Goal: Task Accomplishment & Management: Use online tool/utility

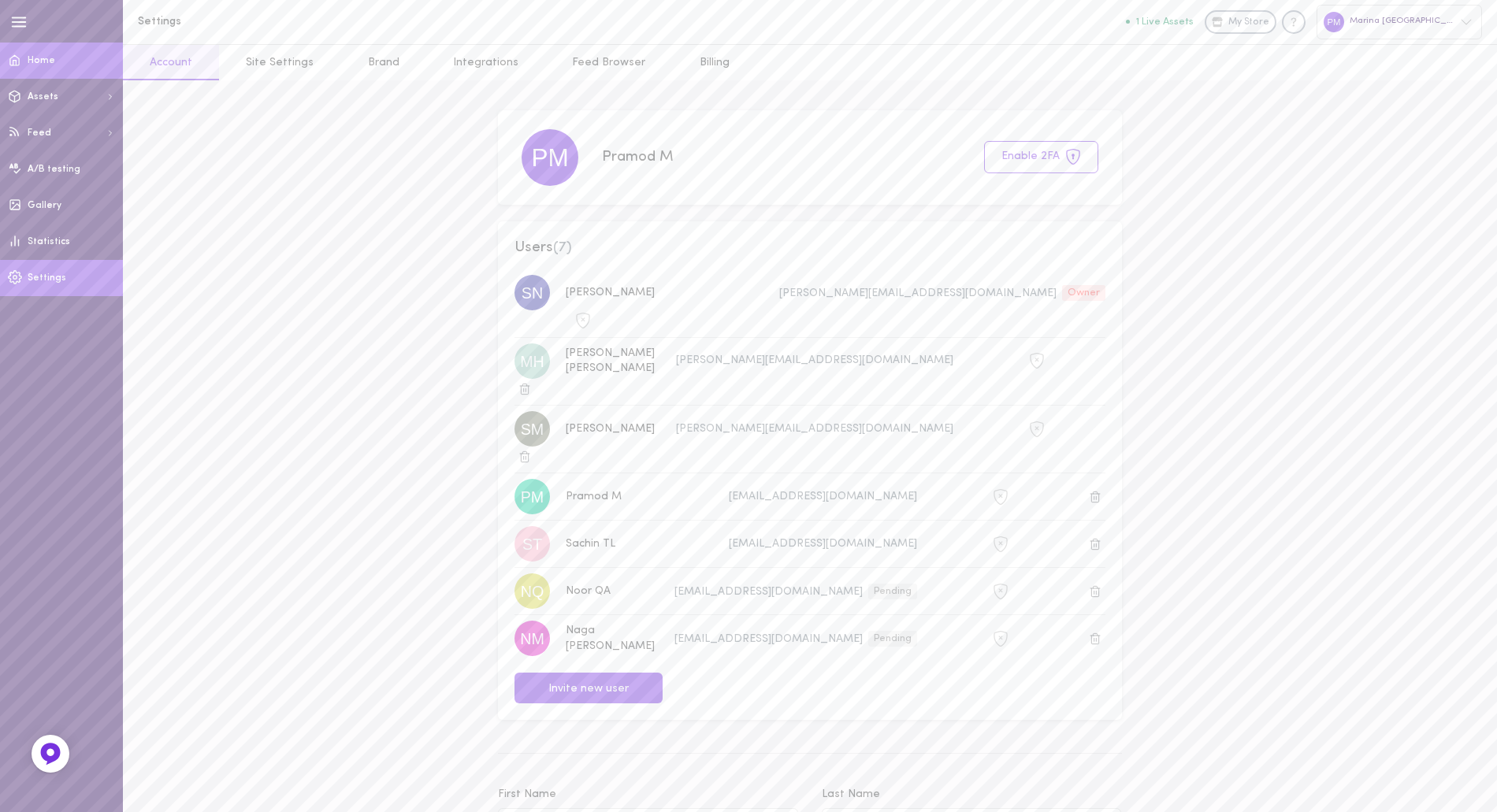
click at [52, 71] on link "Home" at bounding box center [61, 60] width 123 height 37
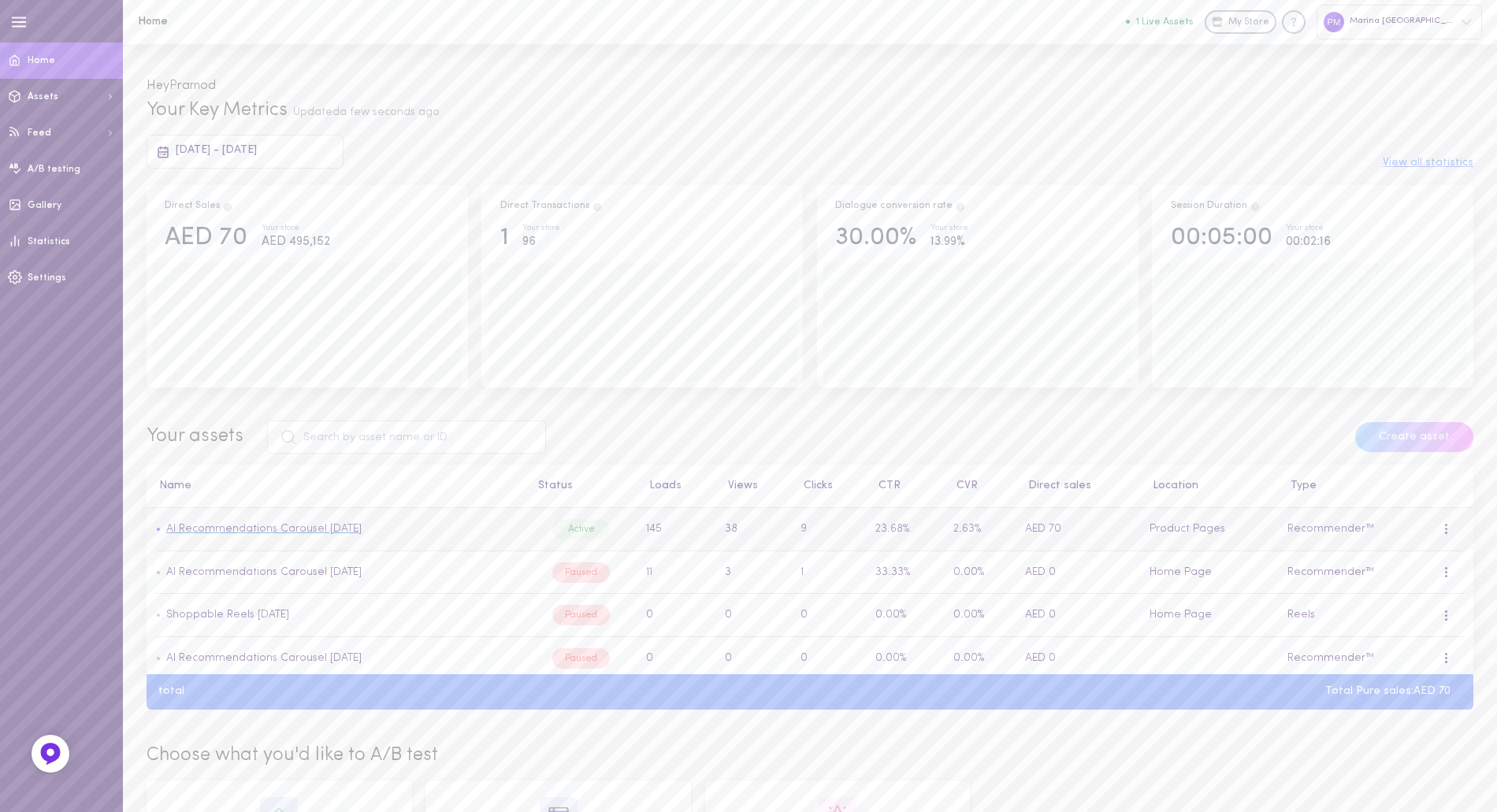
click at [345, 532] on link "AI Recommendations Carousel [DATE]" at bounding box center [264, 529] width 196 height 12
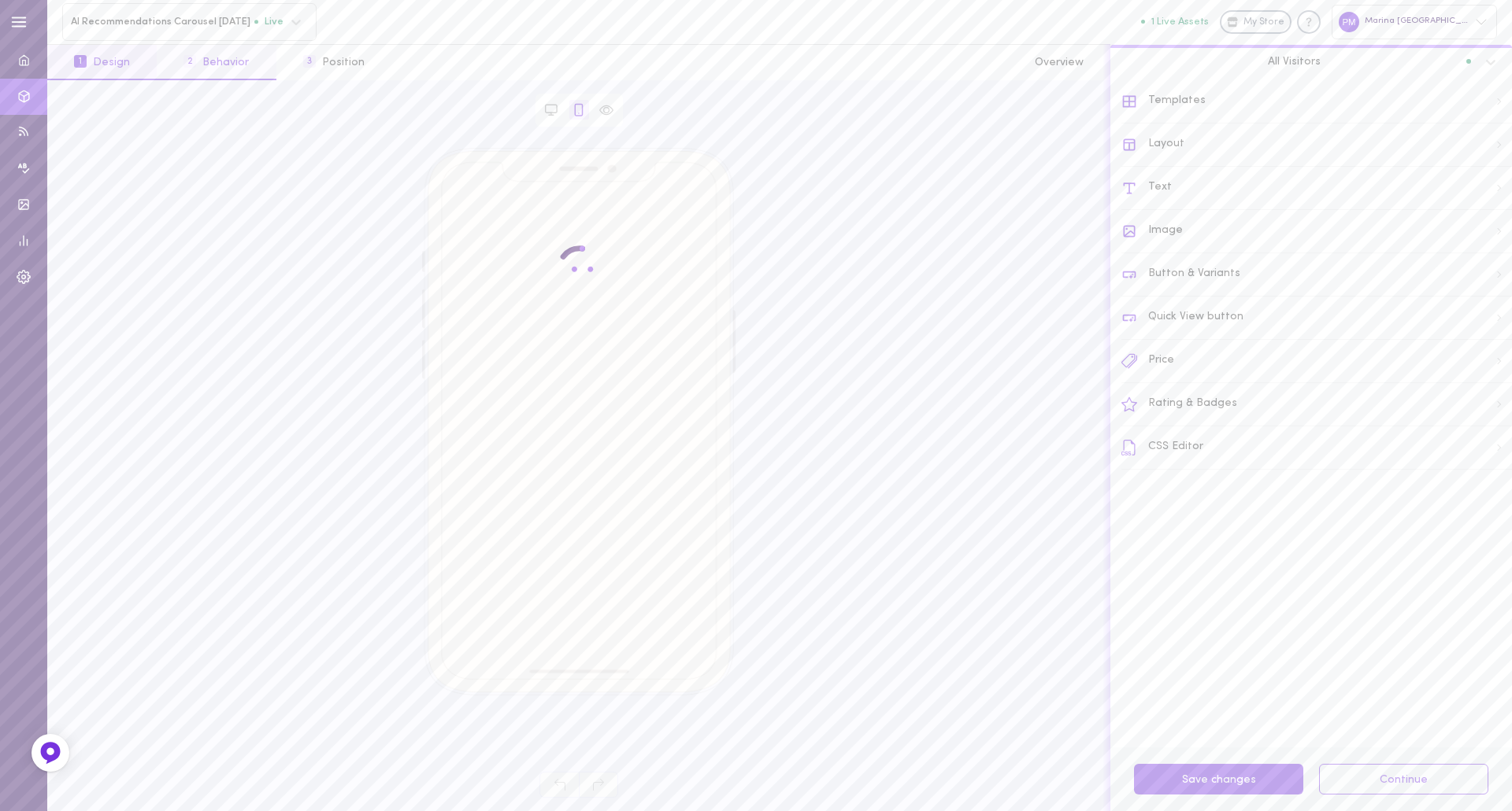
click at [214, 67] on button "2 Behavior" at bounding box center [216, 63] width 118 height 36
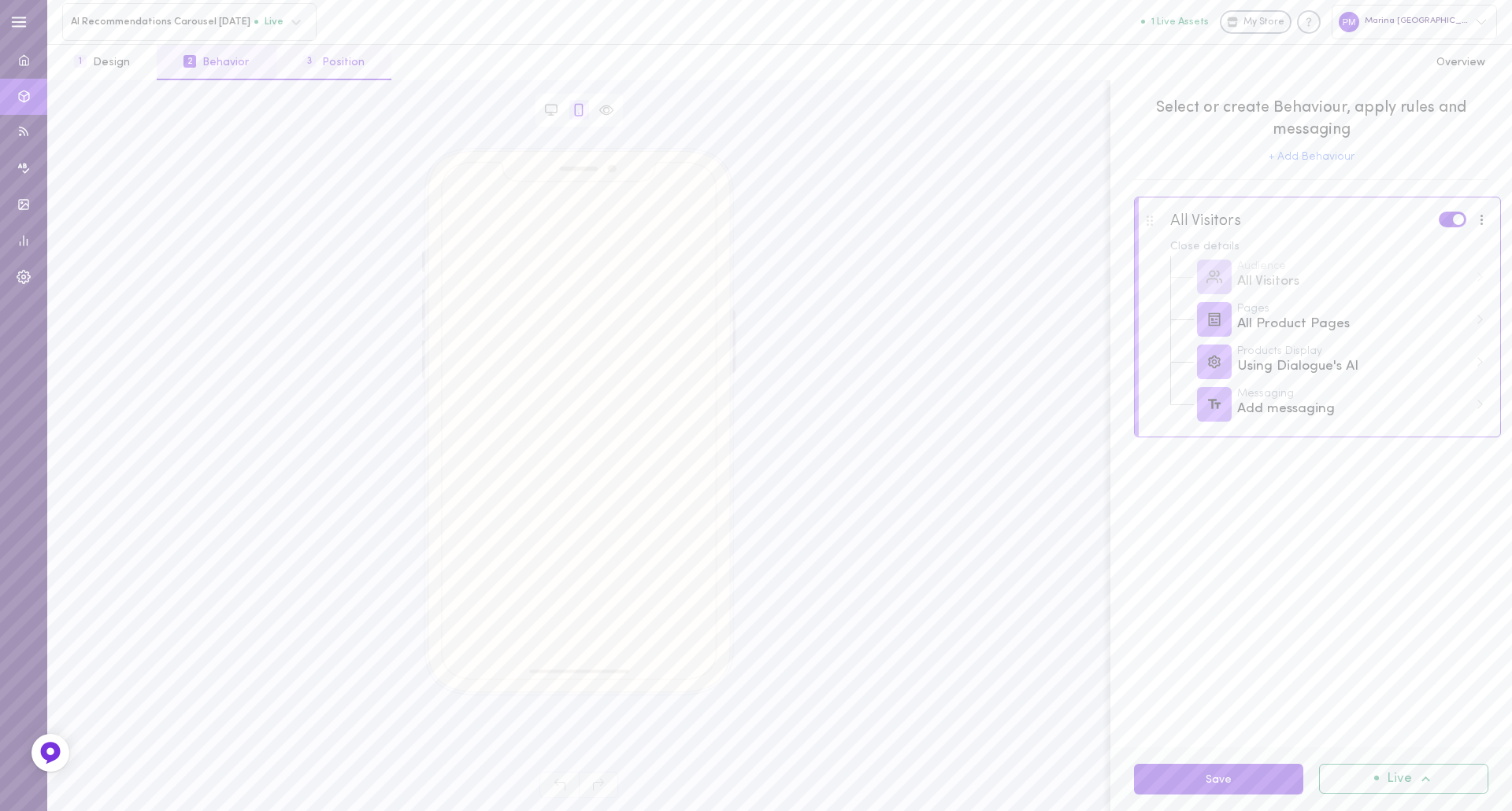
click at [349, 67] on button "3 Position" at bounding box center [334, 63] width 115 height 36
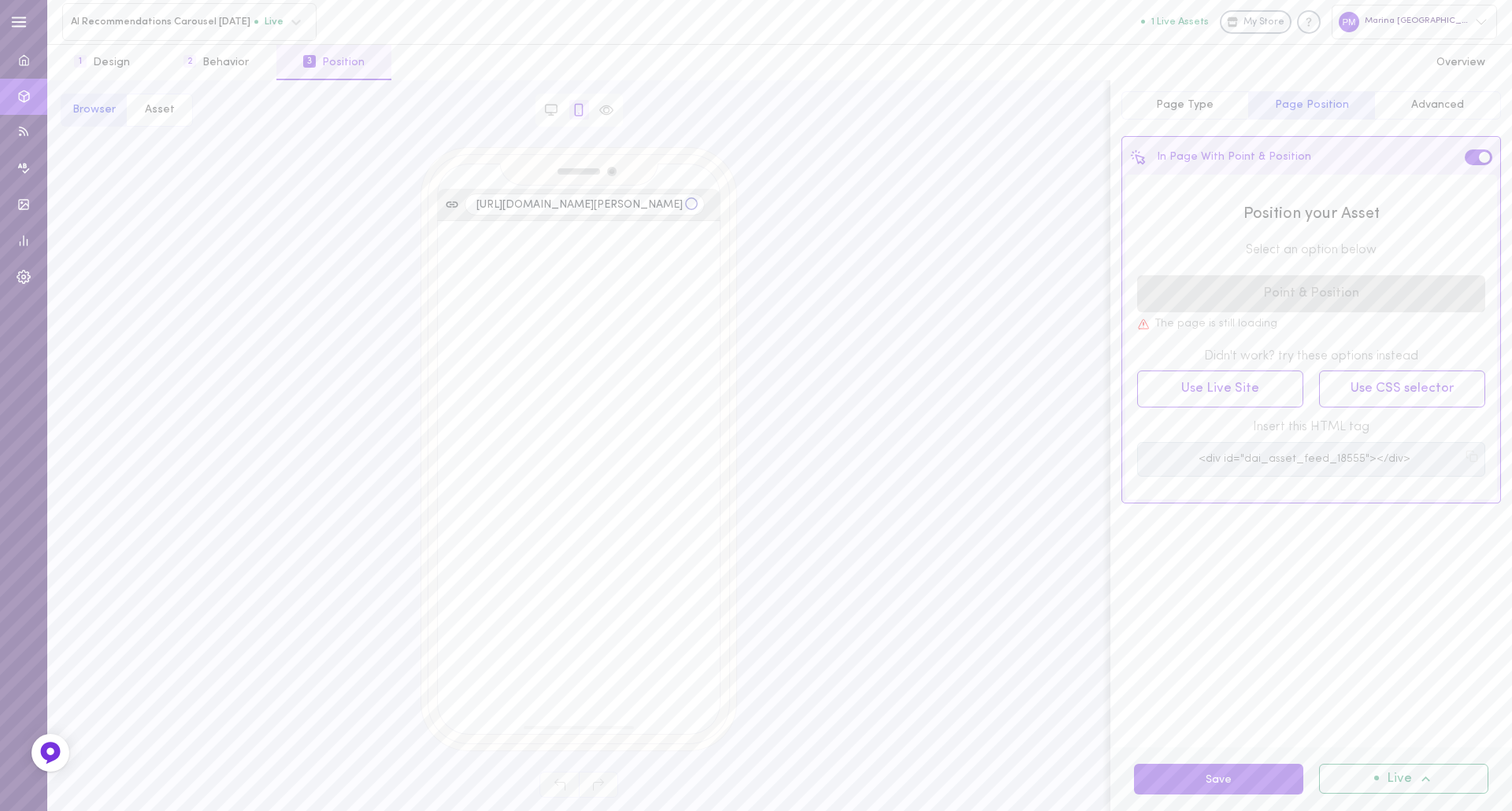
click at [1477, 458] on rect at bounding box center [1473, 459] width 8 height 8
click at [225, 63] on button "2 Behavior" at bounding box center [216, 63] width 118 height 36
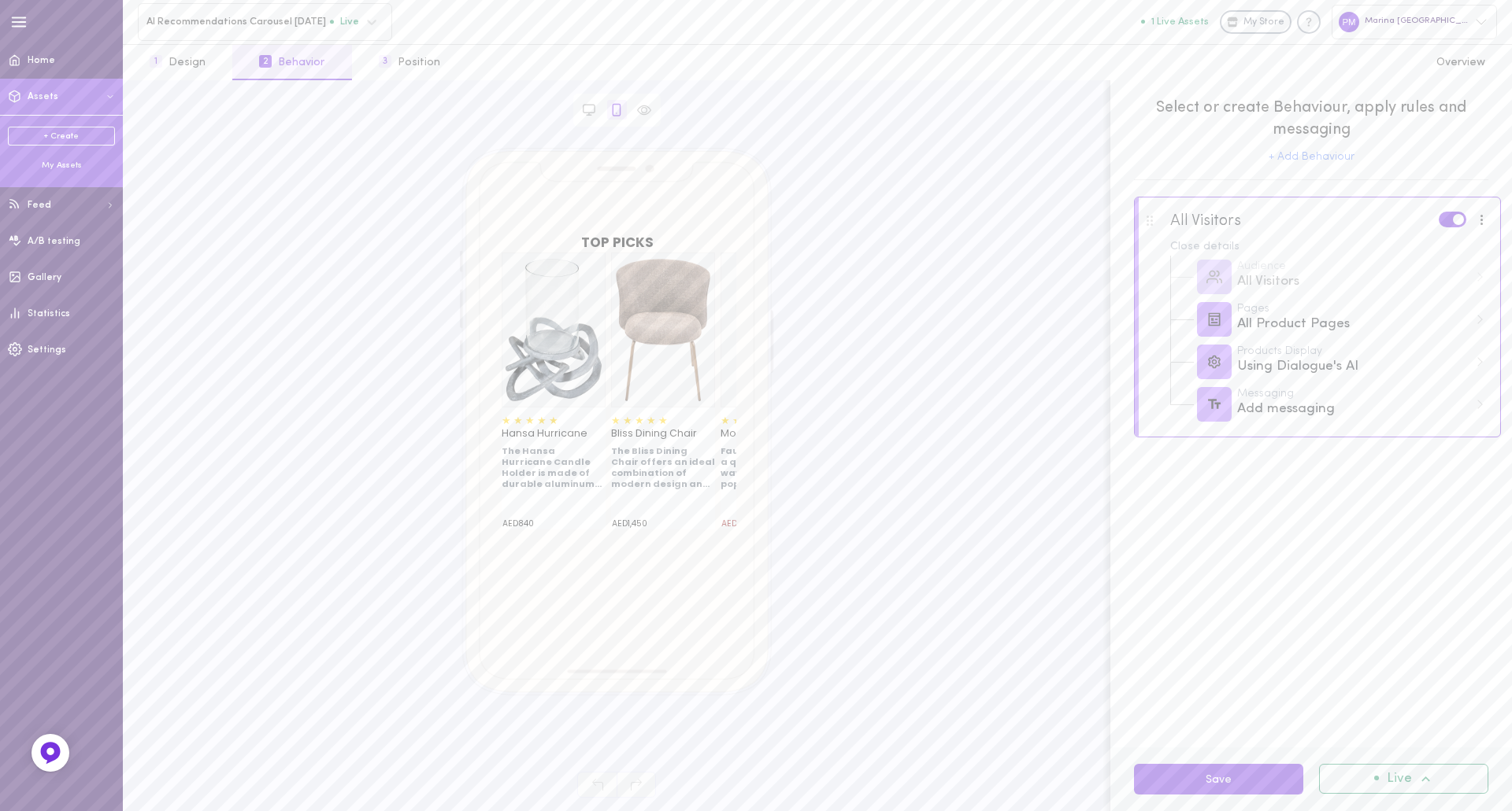
click at [60, 168] on div "My Assets" at bounding box center [61, 165] width 107 height 12
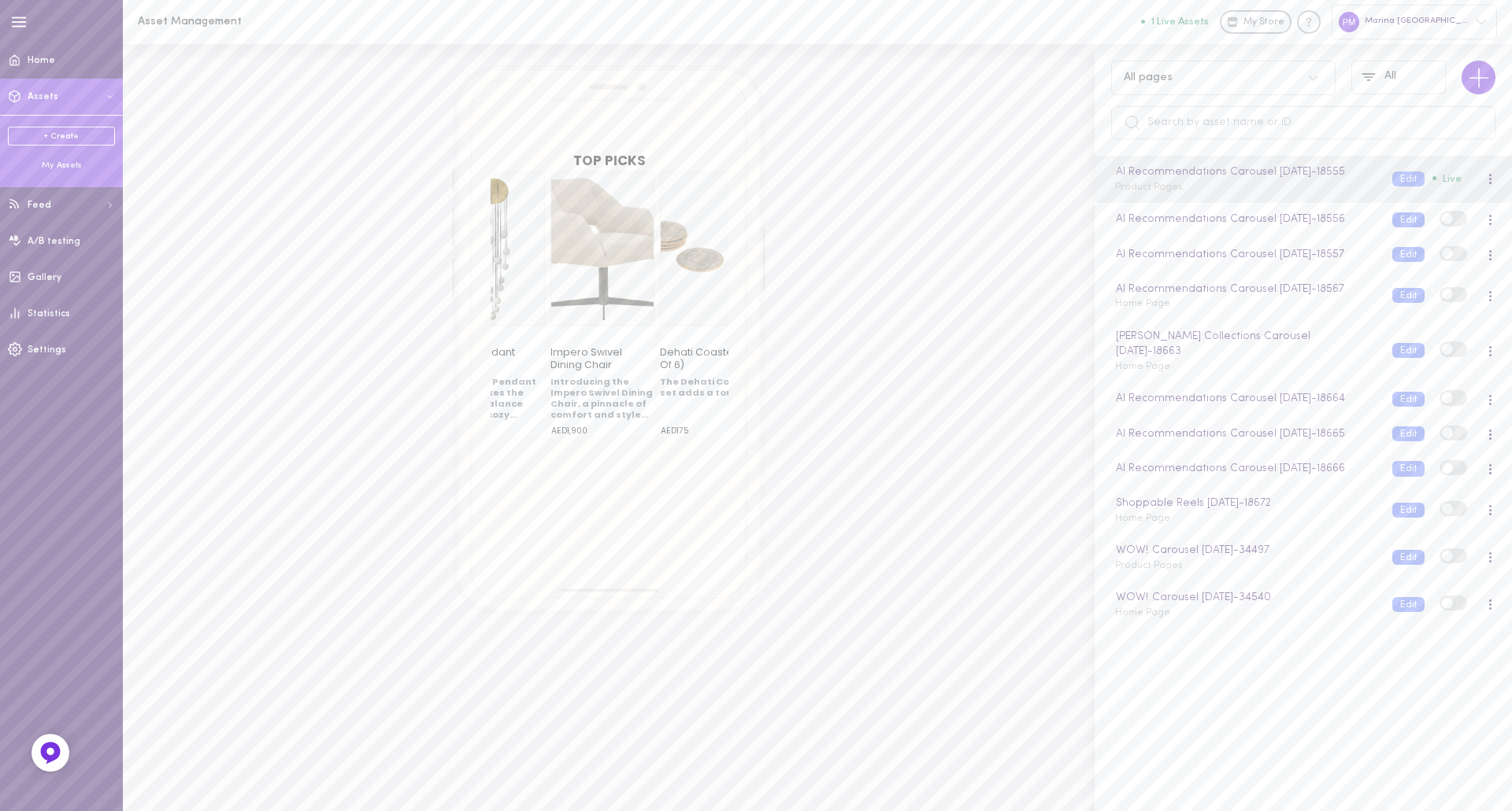
scroll to position [0, 153]
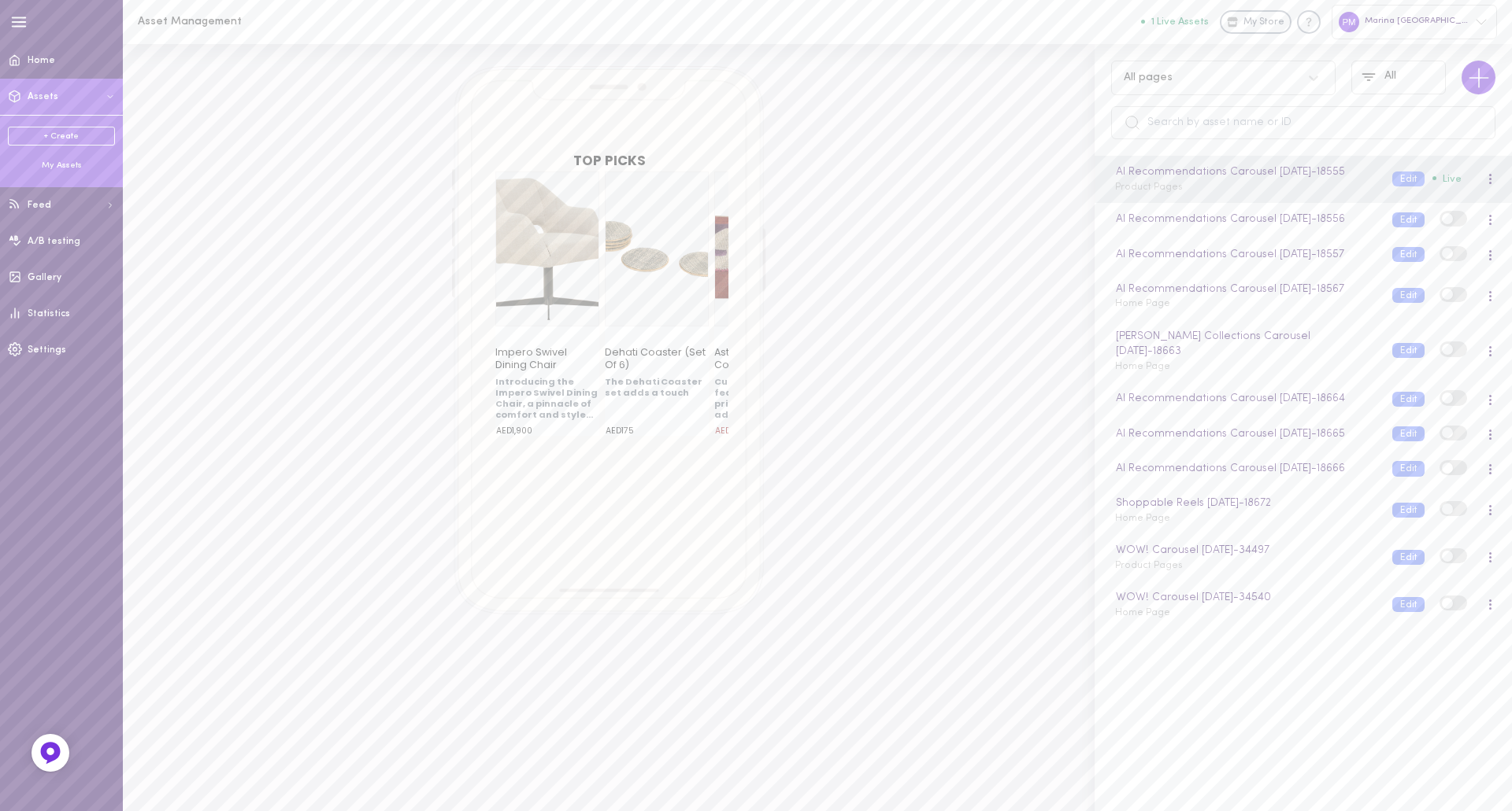
drag, startPoint x: 666, startPoint y: 304, endPoint x: 380, endPoint y: 307, distance: 286.0
click at [382, 307] on div "TOP PICKS Lumin Pendant Lamp The Lumin Pendant Lamp strikes the perfect balance…" at bounding box center [608, 340] width 927 height 549
click at [1233, 173] on div "AI Recommendations Carousel [DATE] - 18555" at bounding box center [1244, 172] width 264 height 17
click at [1488, 177] on div at bounding box center [1490, 179] width 4 height 12
click at [1414, 211] on div "Preview" at bounding box center [1408, 213] width 140 height 37
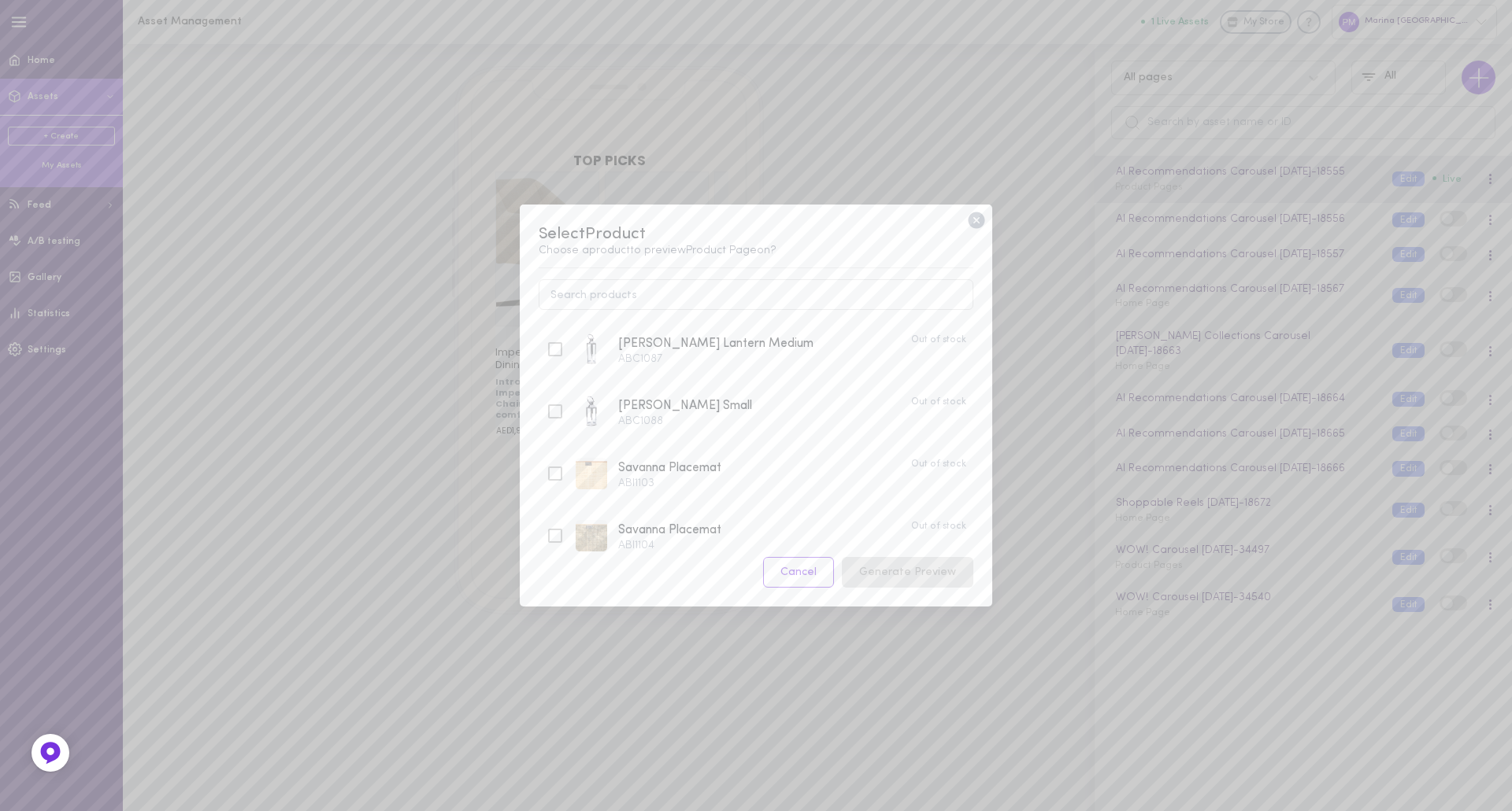
click at [972, 225] on icon at bounding box center [976, 221] width 17 height 17
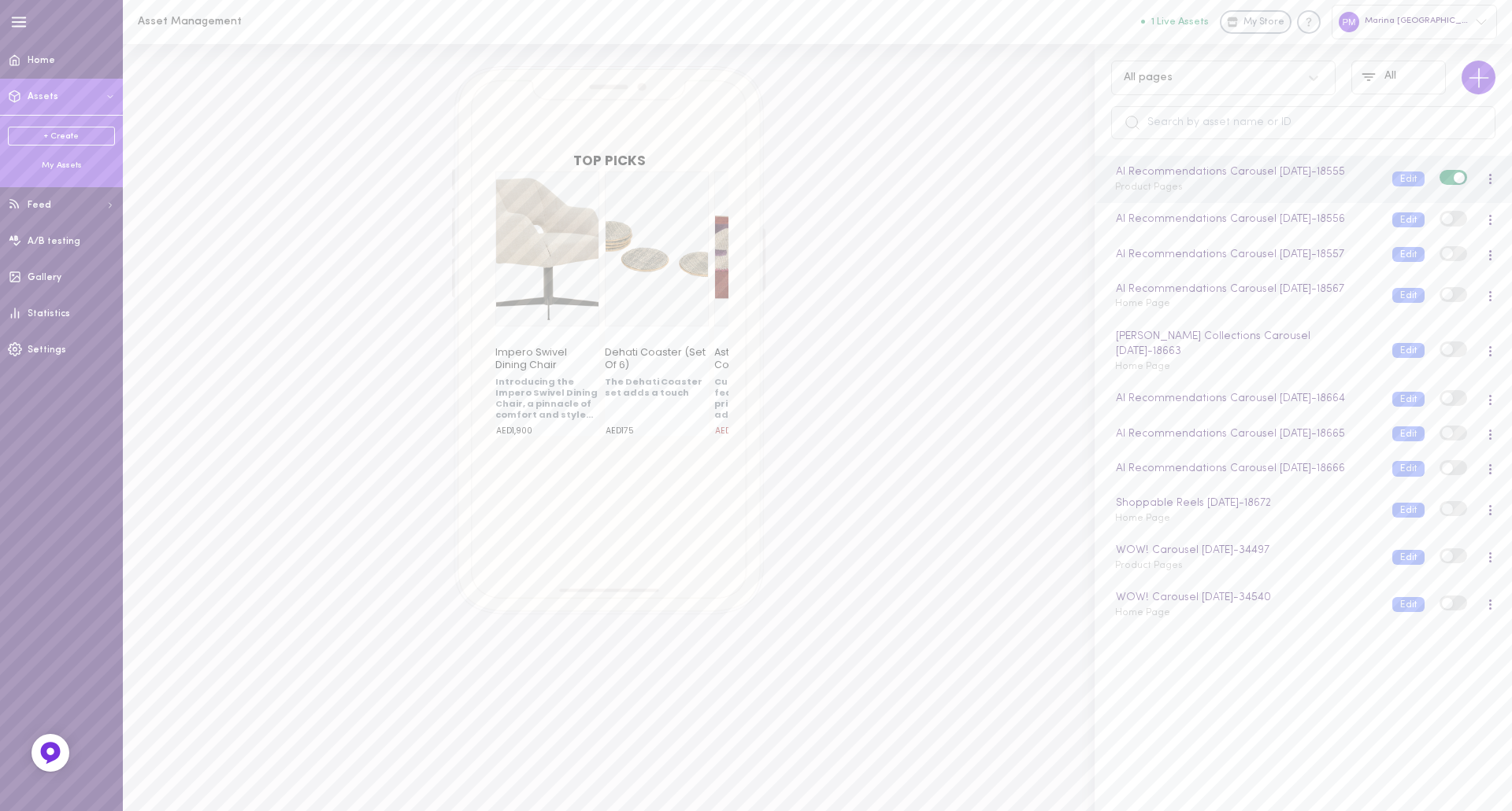
click at [1485, 184] on div at bounding box center [1489, 179] width 9 height 17
click at [1404, 254] on div "Edit" at bounding box center [1408, 257] width 140 height 37
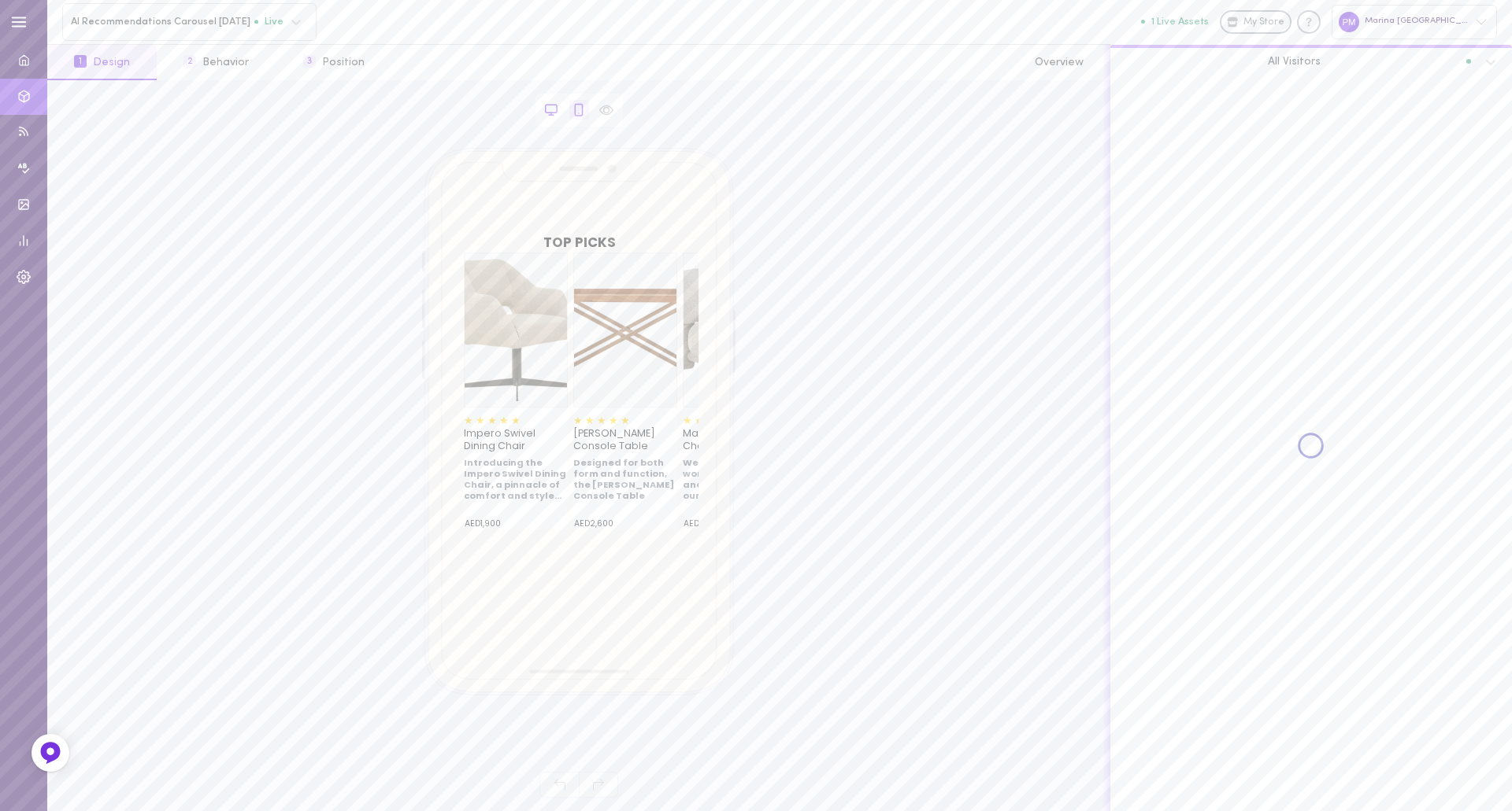
click at [545, 112] on icon at bounding box center [551, 108] width 11 height 8
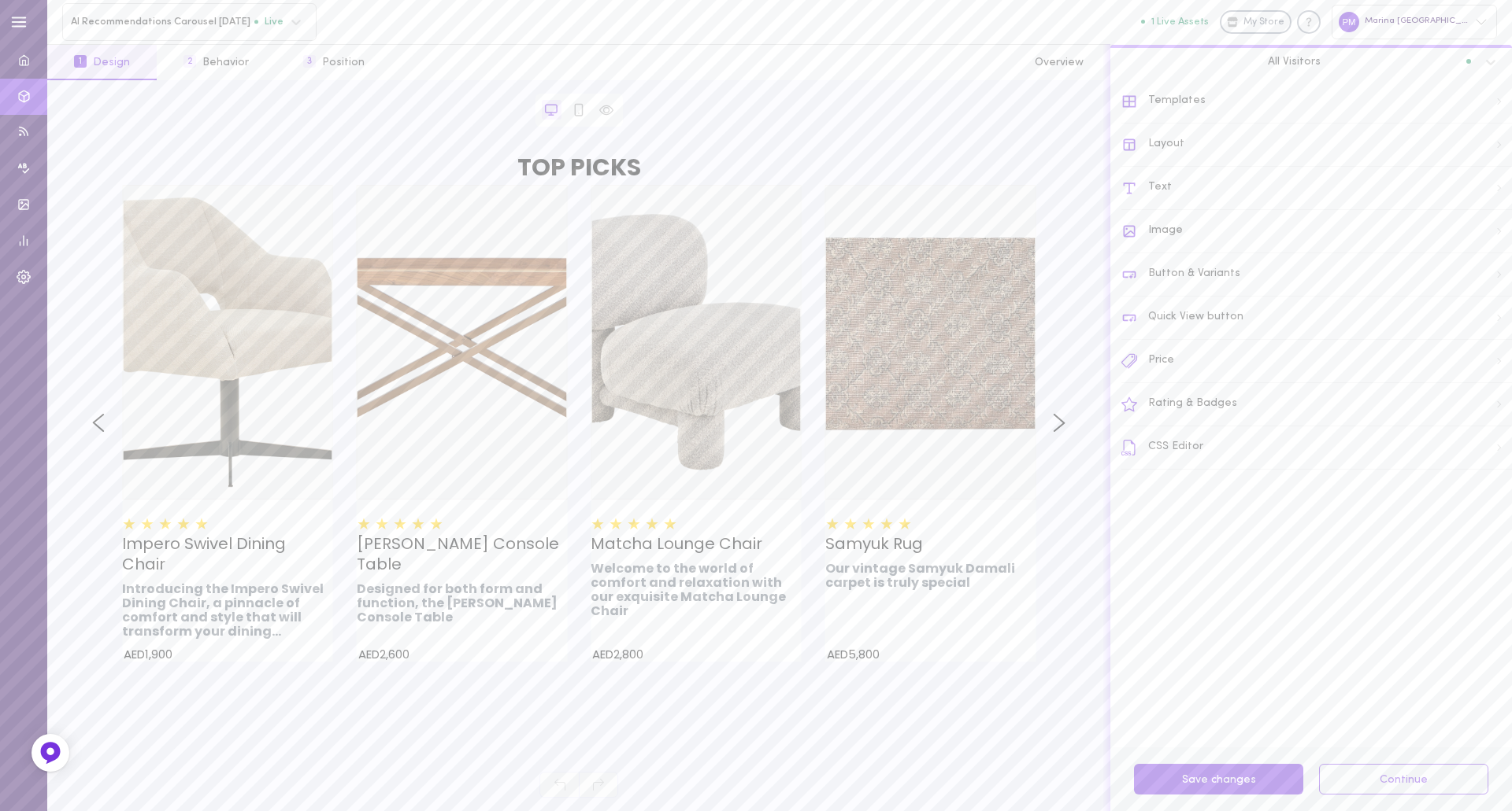
click at [1198, 107] on div "Templates" at bounding box center [1315, 101] width 390 height 43
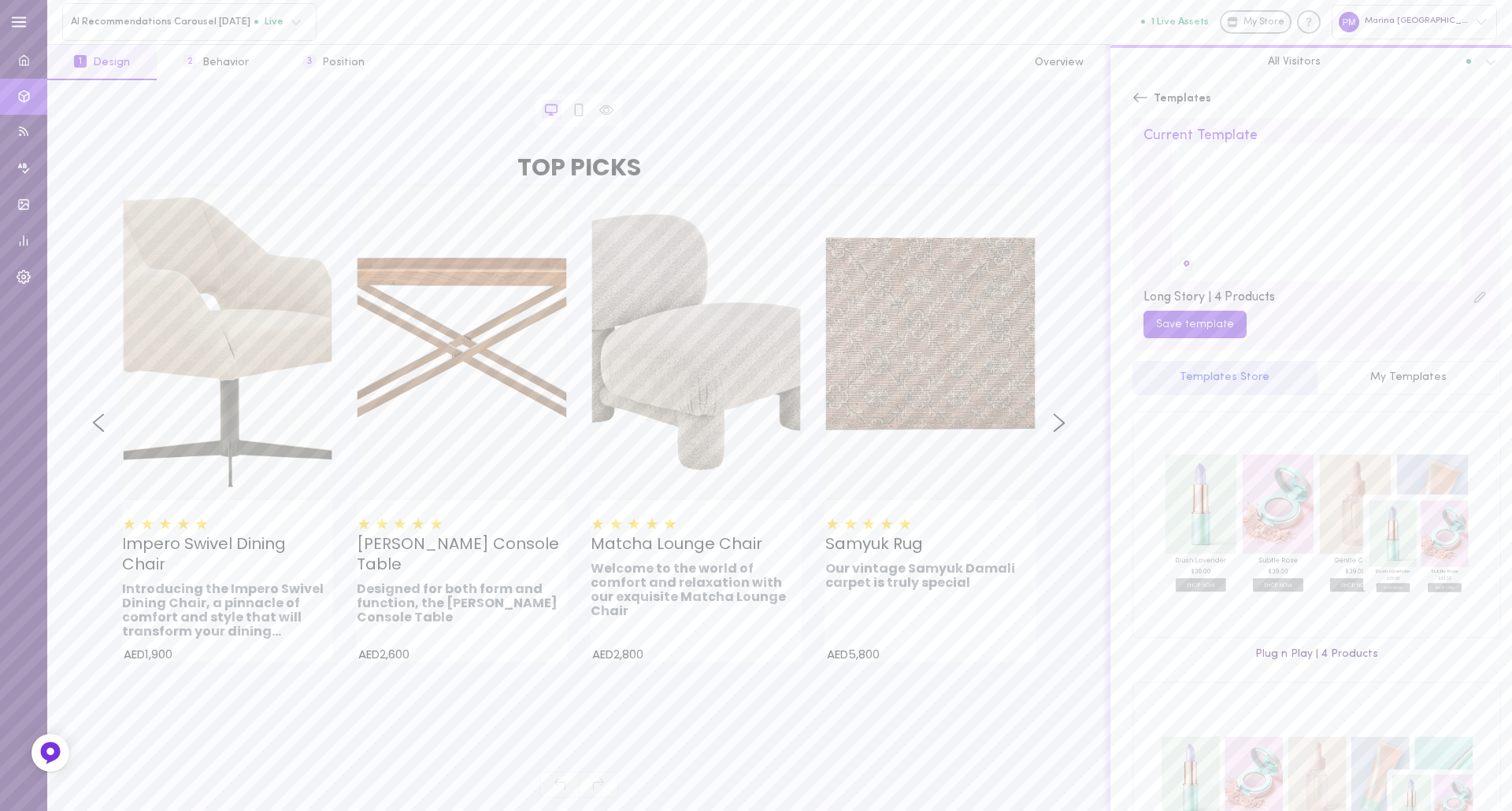
click at [1474, 294] on icon at bounding box center [1479, 297] width 10 height 10
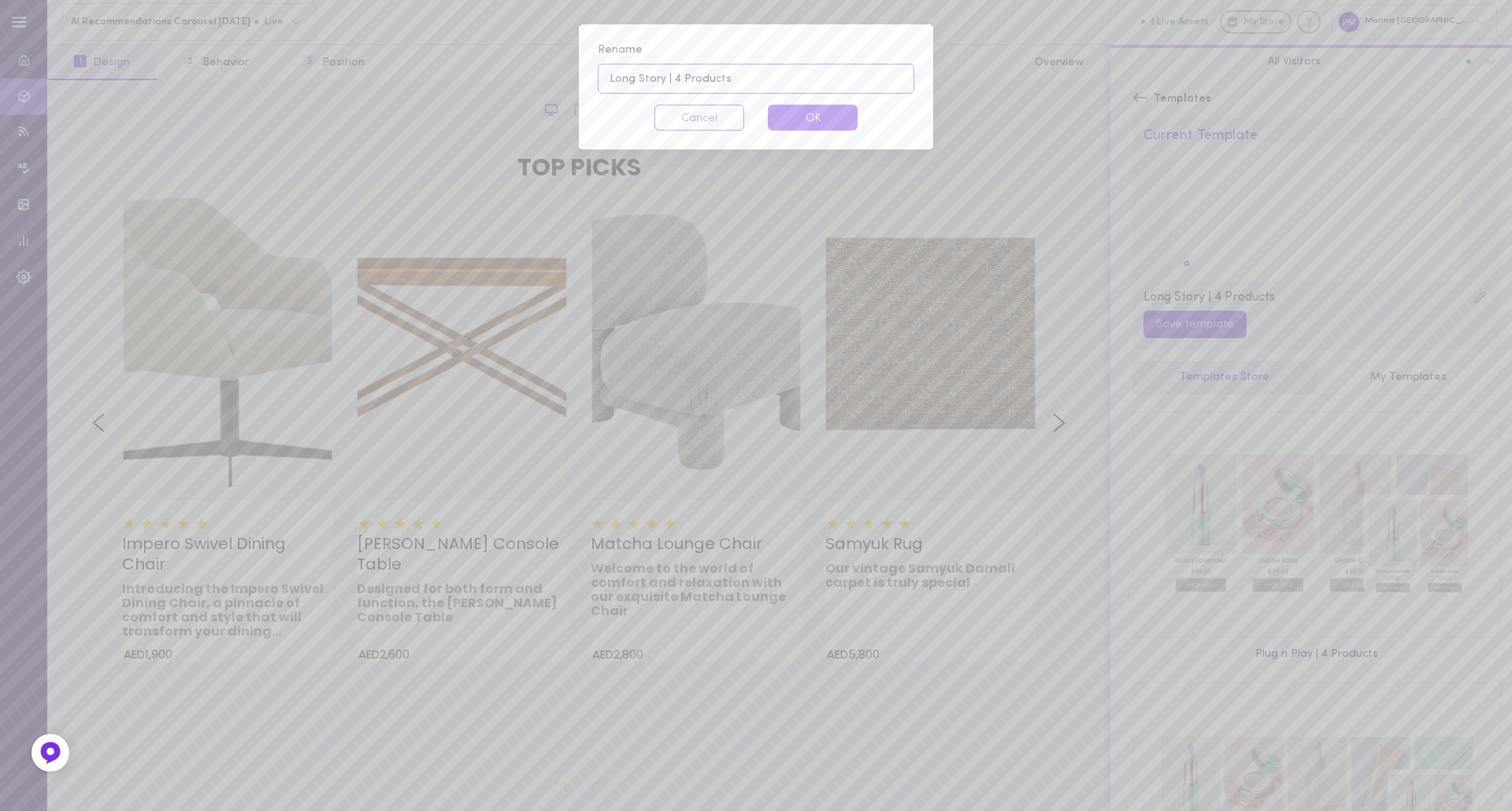
click at [740, 78] on input "Long Story | 4 Products" at bounding box center [756, 79] width 317 height 30
click at [679, 79] on input "Long Story | 4 Products" at bounding box center [756, 79] width 317 height 30
click at [678, 121] on button "Cancel" at bounding box center [699, 117] width 89 height 26
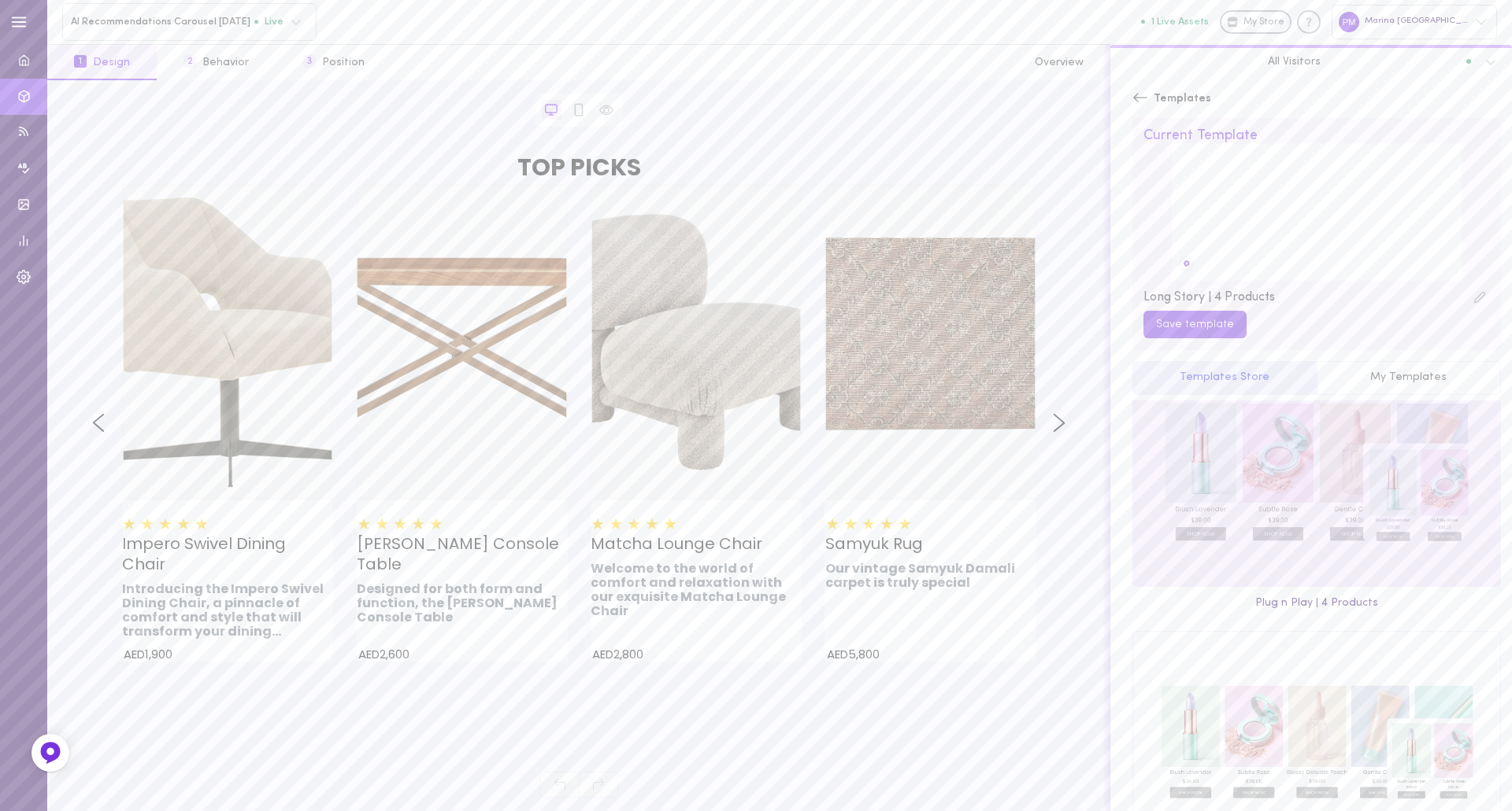
scroll to position [236, 0]
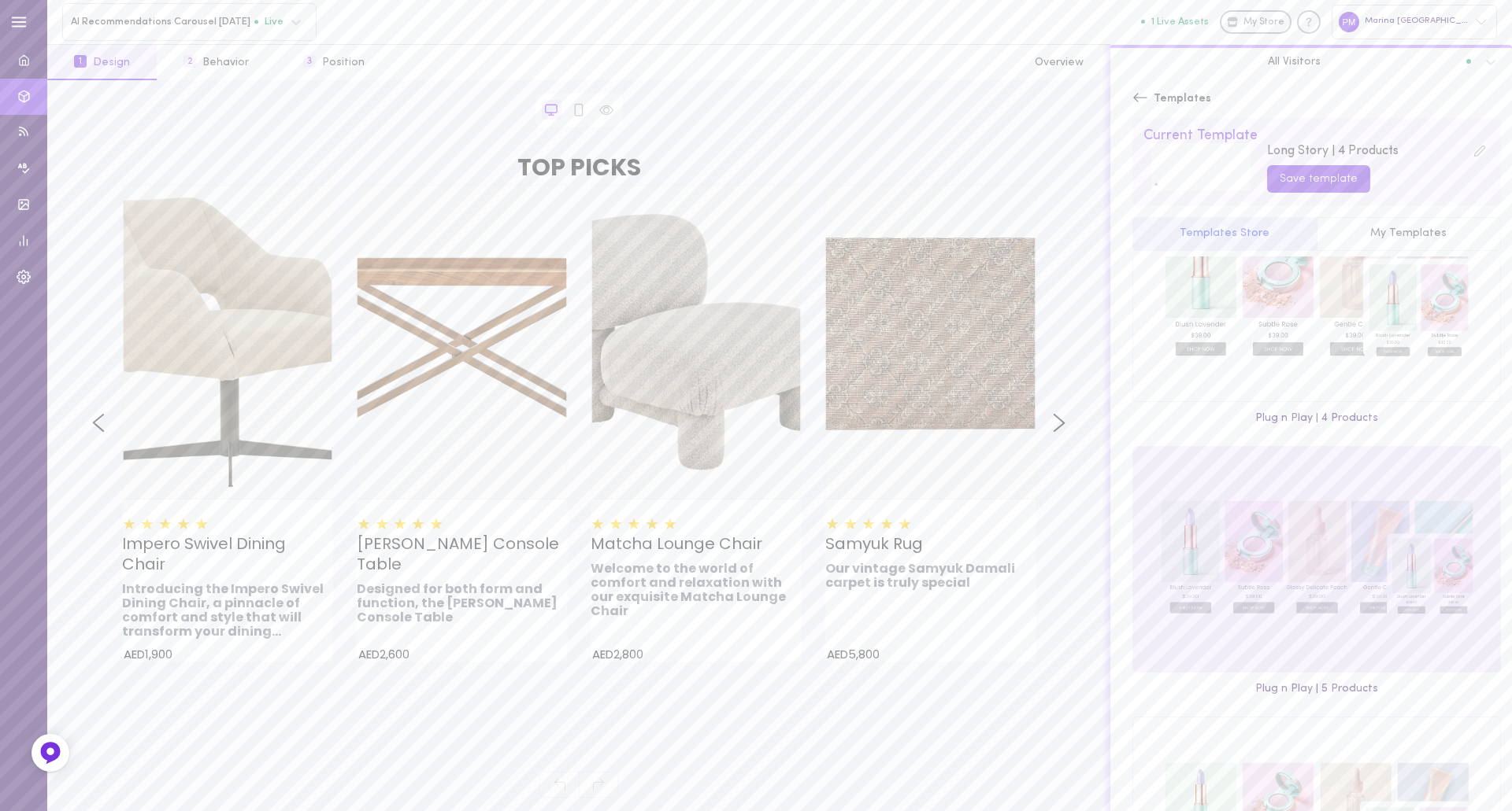
click at [1347, 536] on div at bounding box center [1316, 559] width 367 height 225
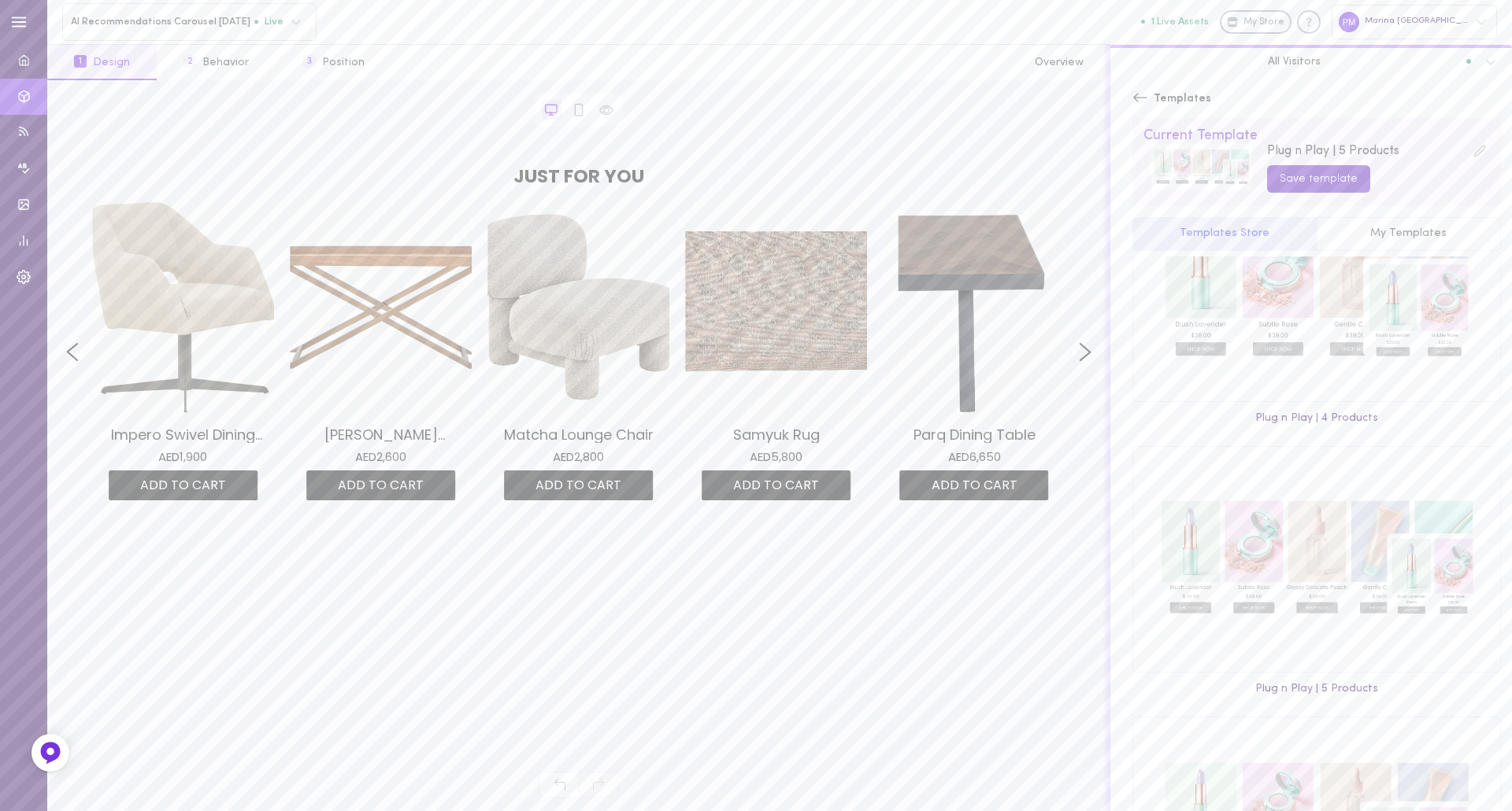
click at [1316, 186] on button "Save template" at bounding box center [1318, 179] width 103 height 27
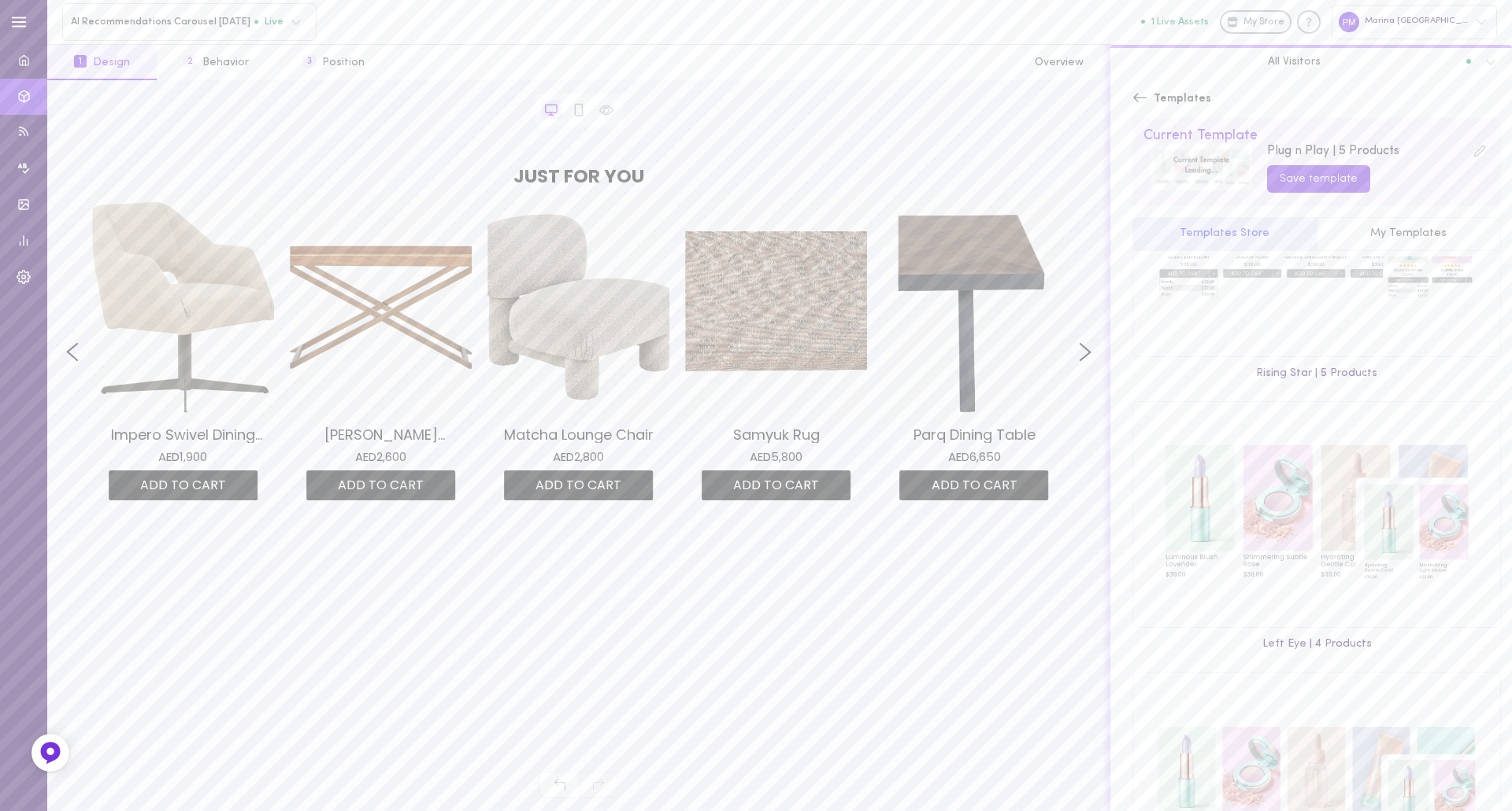
scroll to position [1101, 0]
click at [1310, 181] on button "Save template" at bounding box center [1318, 179] width 103 height 27
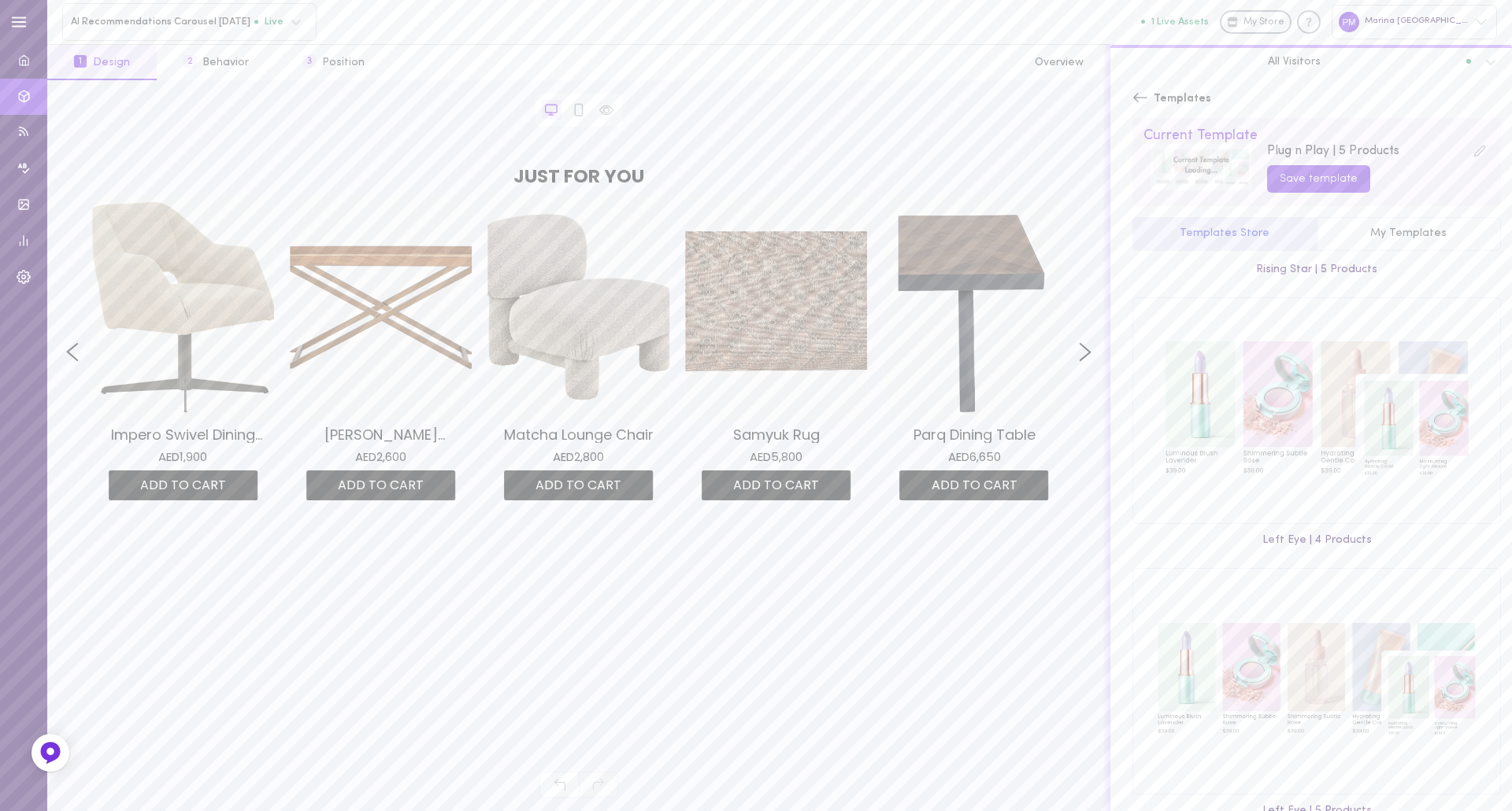
scroll to position [1495, 0]
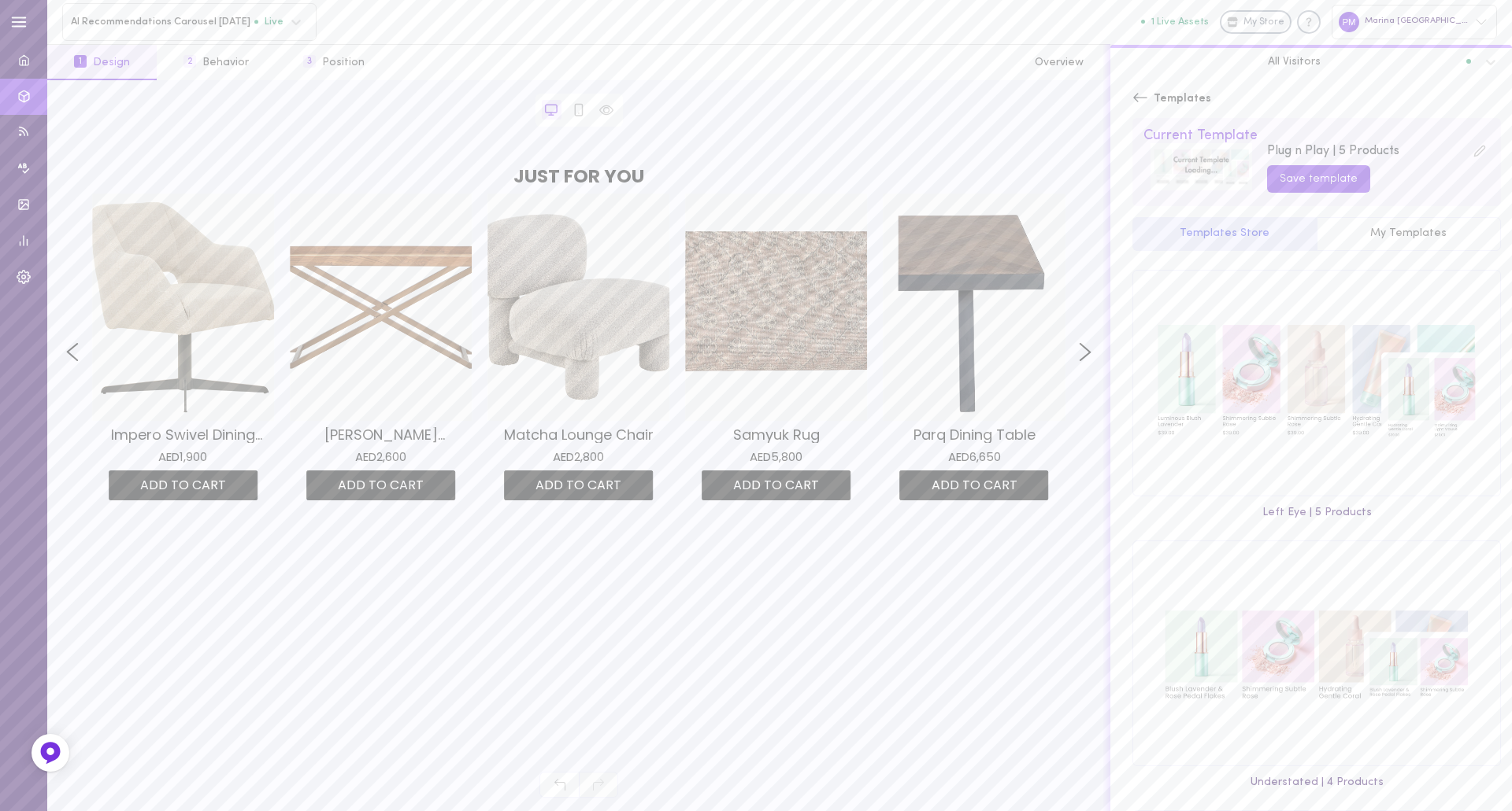
click at [1179, 101] on span "Templates" at bounding box center [1182, 99] width 57 height 16
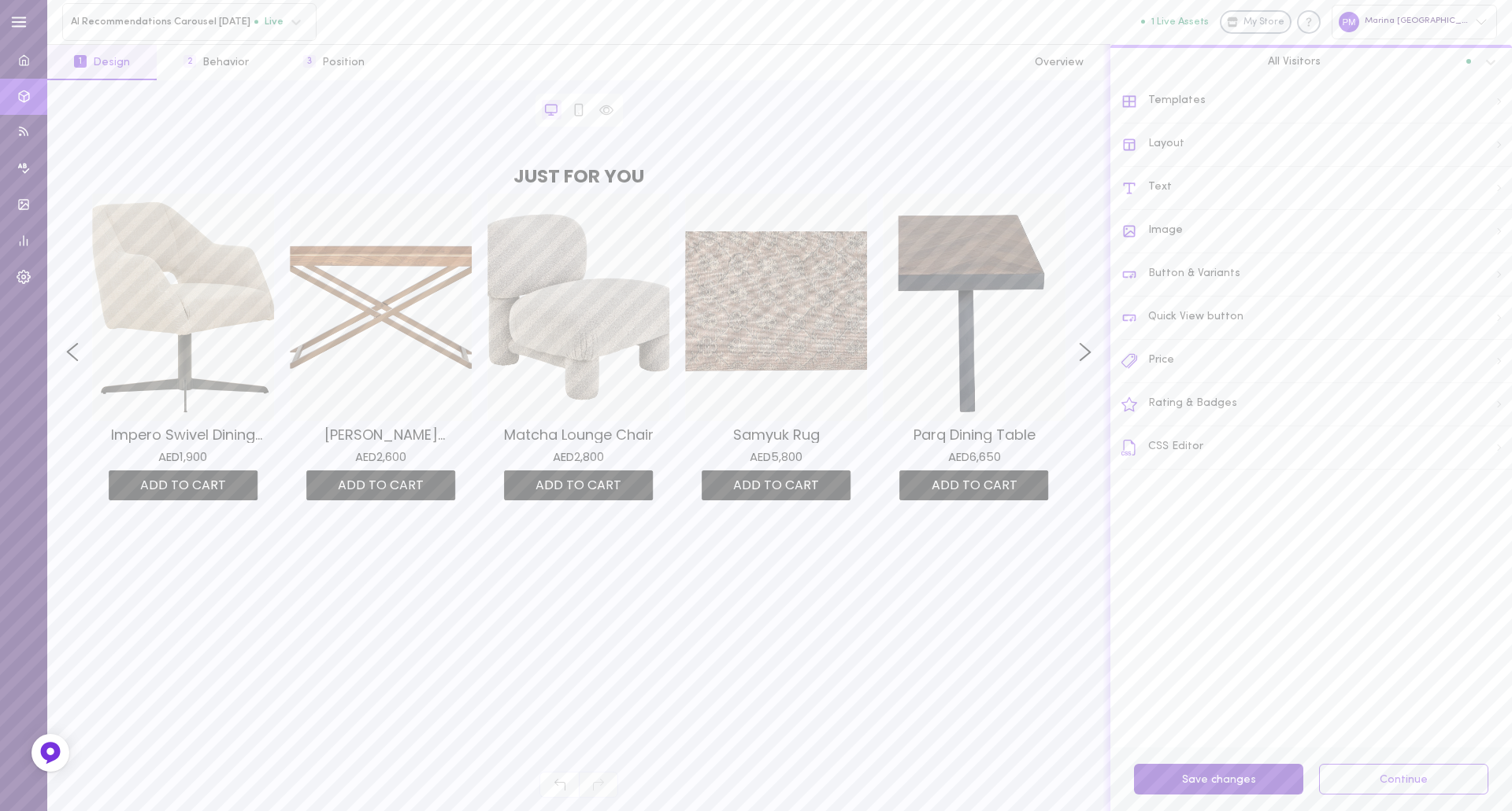
click at [1216, 776] on button "Save changes" at bounding box center [1219, 779] width 169 height 31
